Goal: Task Accomplishment & Management: Manage account settings

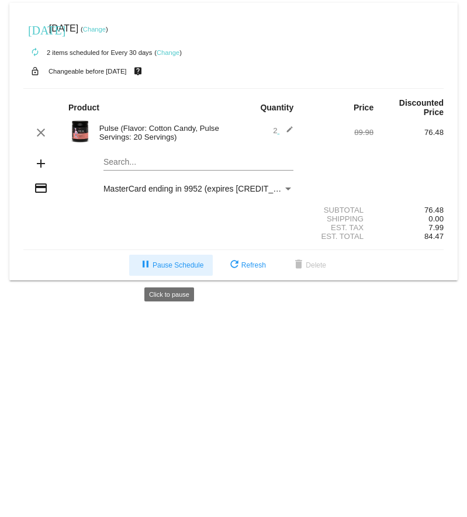
click at [147, 268] on mat-icon "pause" at bounding box center [145, 265] width 14 height 14
click at [172, 53] on link "Change" at bounding box center [168, 52] width 23 height 7
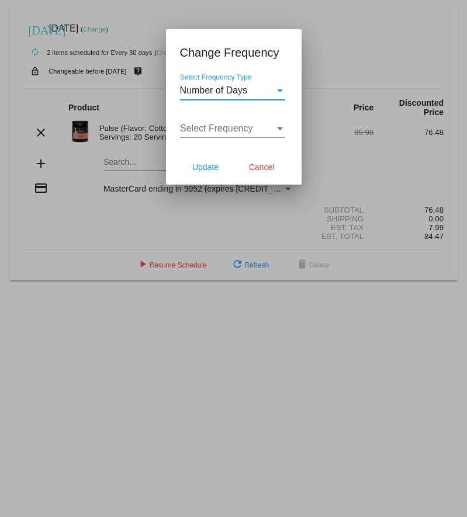
click at [273, 93] on div "Number of Days" at bounding box center [227, 90] width 95 height 11
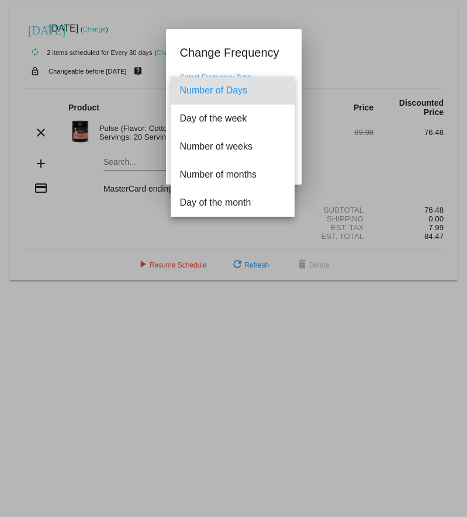
click at [287, 64] on div at bounding box center [233, 258] width 467 height 517
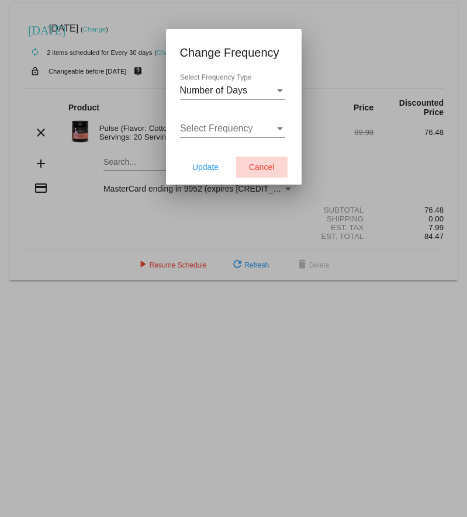
click at [272, 165] on span "Cancel" at bounding box center [262, 166] width 26 height 9
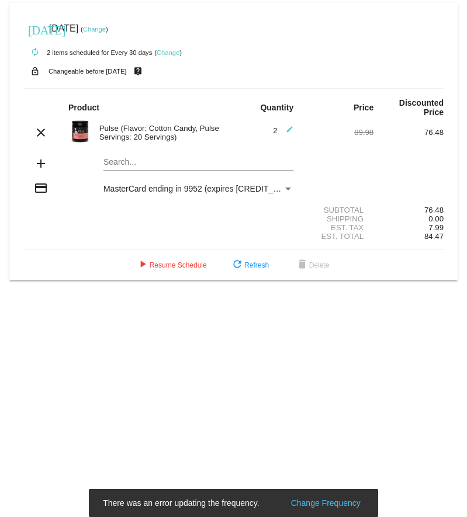
click at [106, 31] on link "Change" at bounding box center [94, 29] width 23 height 7
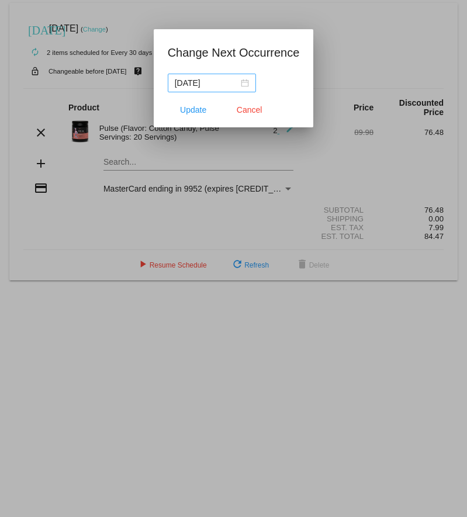
click at [233, 85] on div "[DATE]" at bounding box center [212, 83] width 74 height 13
click at [284, 26] on div at bounding box center [233, 258] width 467 height 517
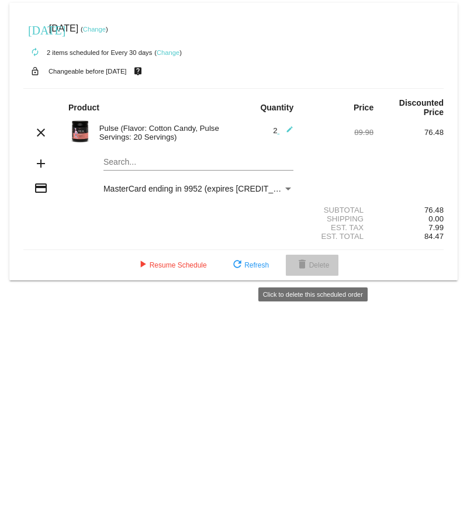
click at [313, 268] on span "delete Delete" at bounding box center [312, 265] width 34 height 8
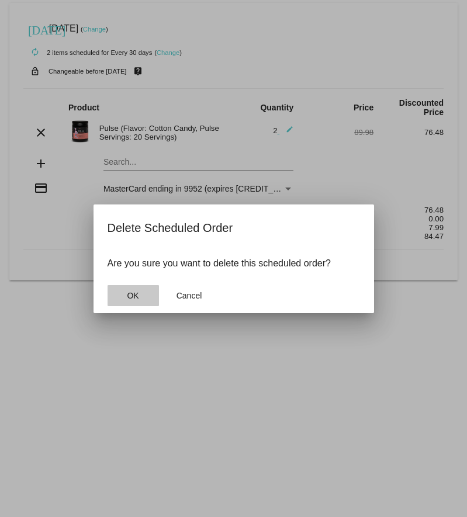
click at [133, 296] on span "OK" at bounding box center [133, 295] width 12 height 9
